Goal: Task Accomplishment & Management: Use online tool/utility

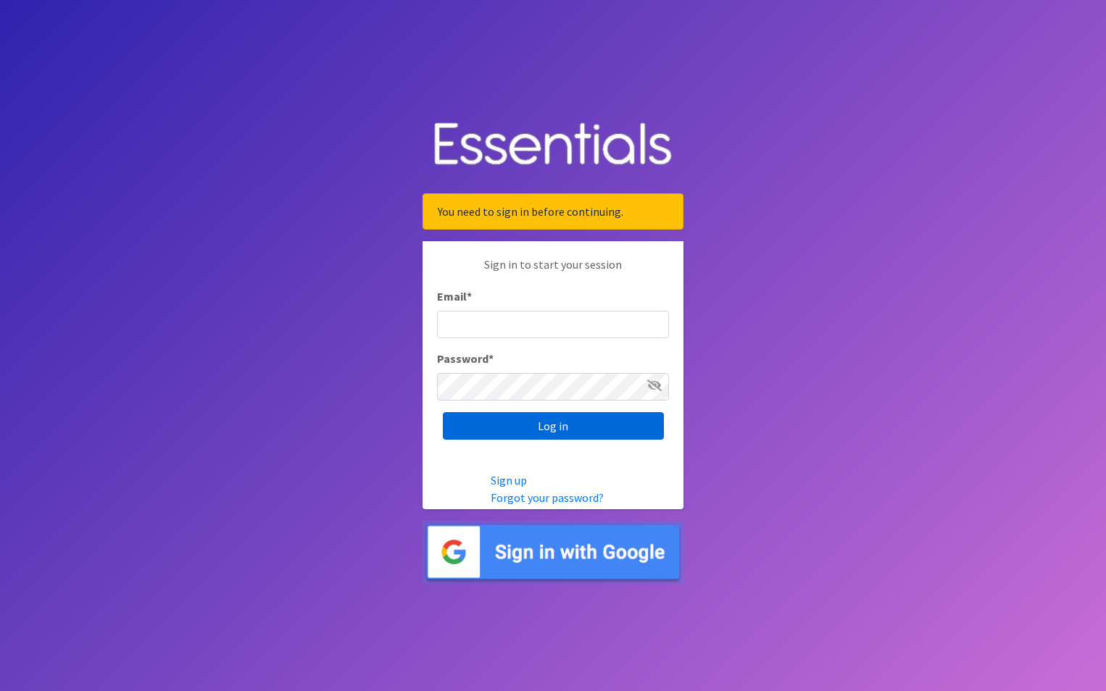
type input "maury.parrish@gmail.com"
click at [587, 423] on input "Log in" at bounding box center [553, 426] width 221 height 28
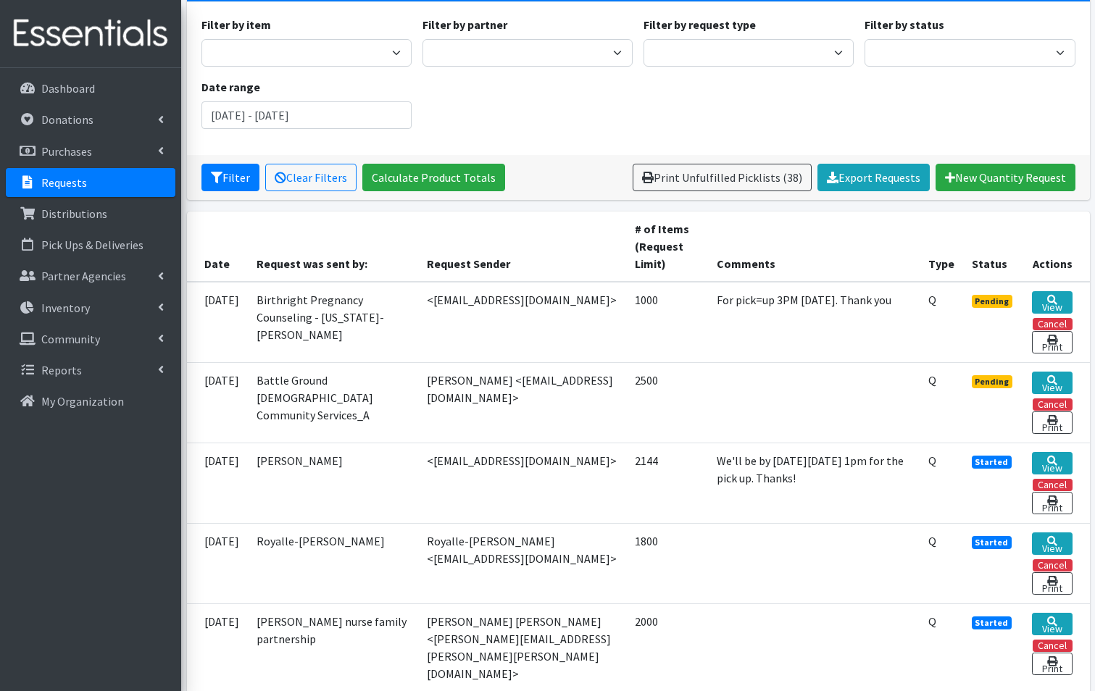
scroll to position [217, 0]
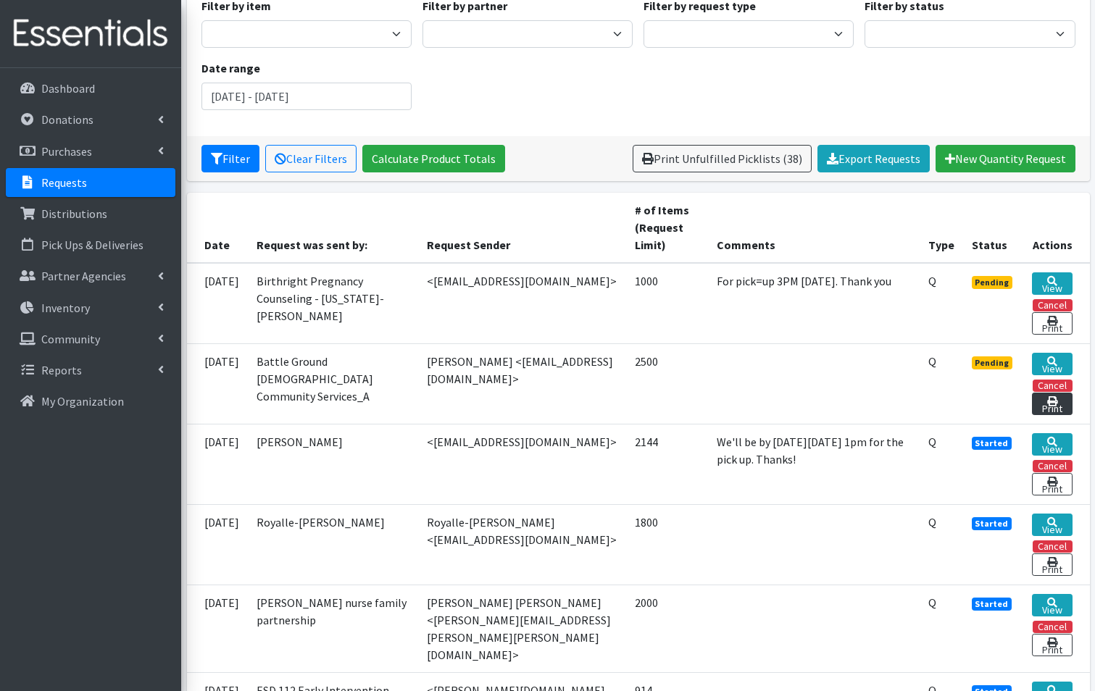
click at [1054, 393] on link "Print" at bounding box center [1052, 404] width 40 height 22
click at [1049, 357] on icon at bounding box center [1052, 362] width 10 height 10
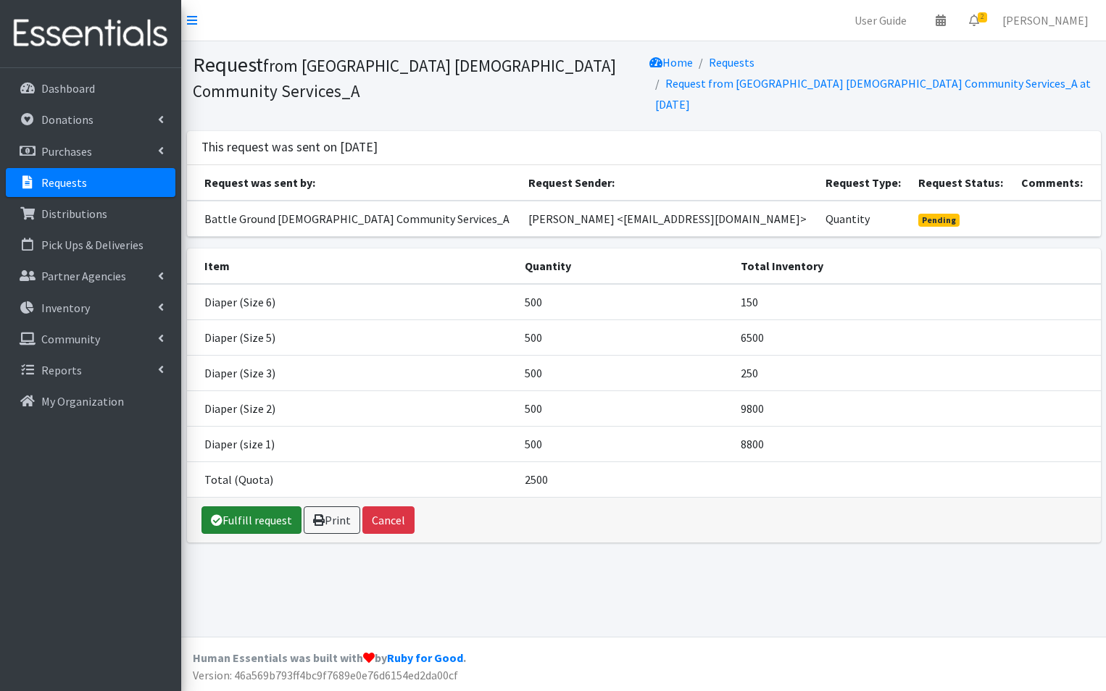
click at [249, 507] on link "Fulfill request" at bounding box center [251, 521] width 100 height 28
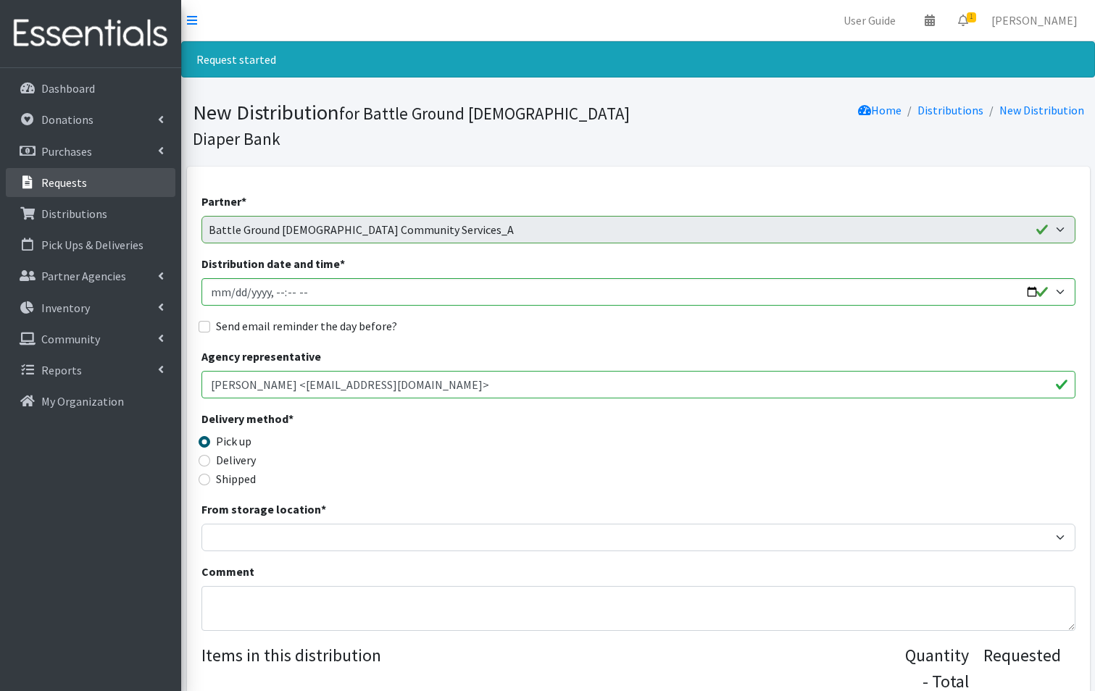
click at [68, 181] on p "Requests" at bounding box center [64, 182] width 46 height 14
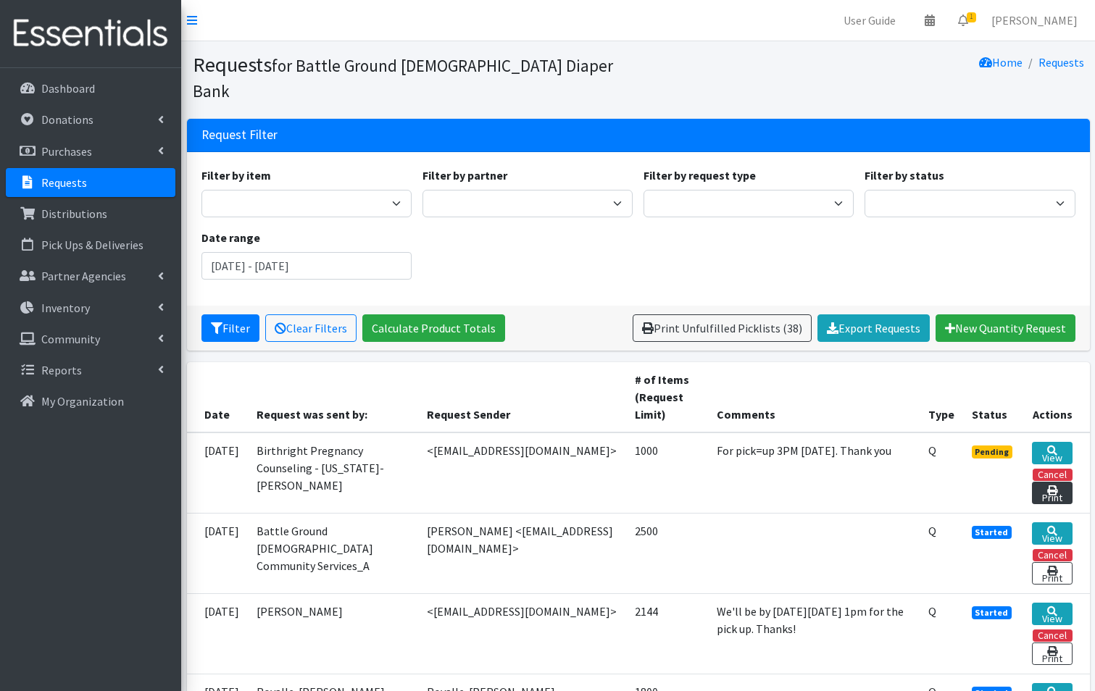
click at [1044, 482] on link "Print" at bounding box center [1052, 493] width 40 height 22
click at [1047, 442] on link "View" at bounding box center [1052, 453] width 40 height 22
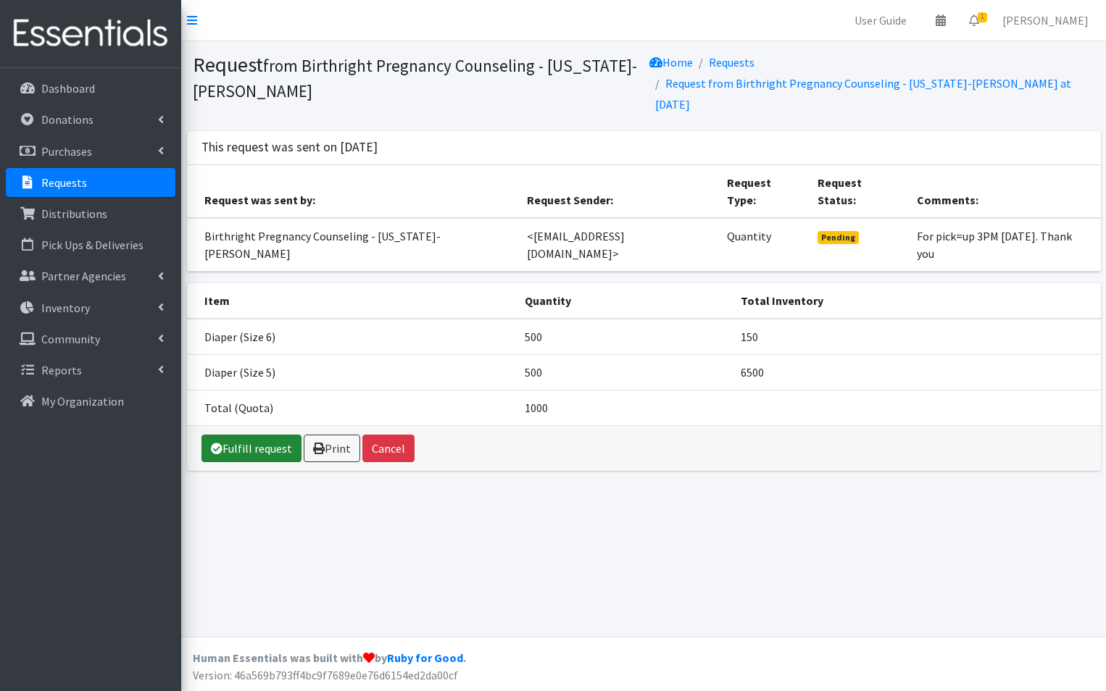
click at [270, 448] on link "Fulfill request" at bounding box center [251, 449] width 100 height 28
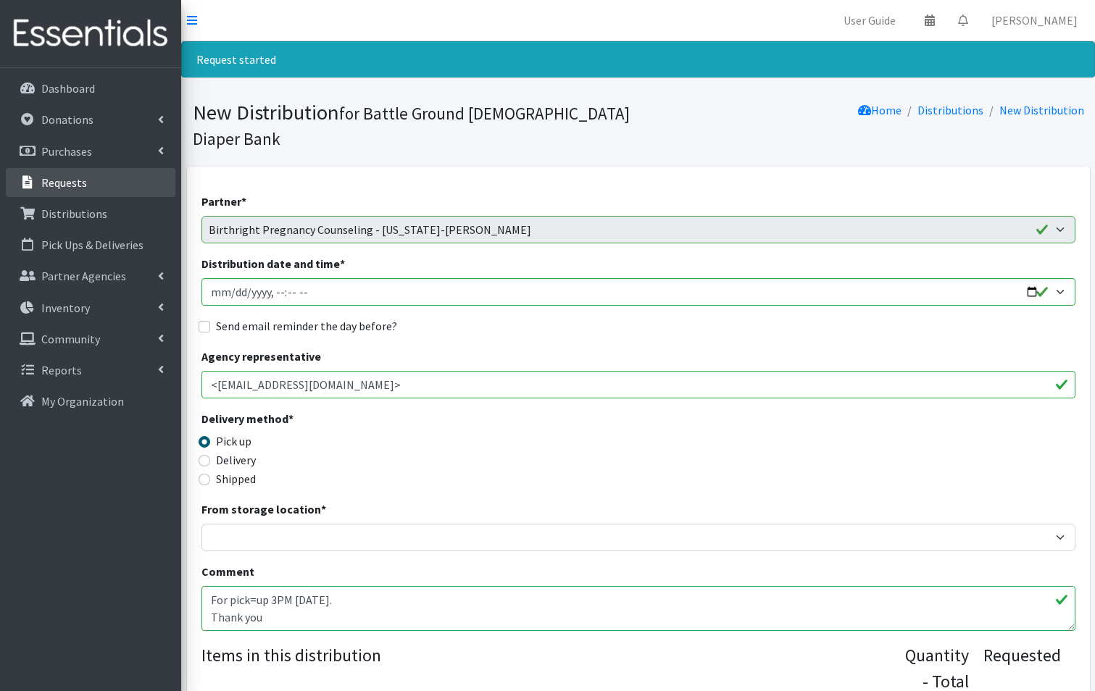
drag, startPoint x: 76, startPoint y: 176, endPoint x: 247, endPoint y: 229, distance: 179.0
click at [76, 175] on p "Requests" at bounding box center [64, 182] width 46 height 14
